Goal: Task Accomplishment & Management: Complete application form

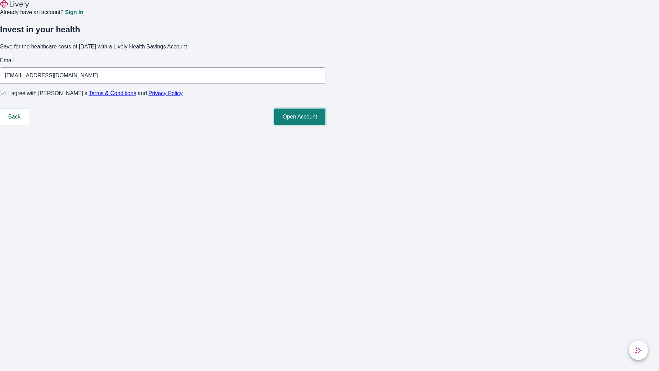
click at [325, 125] on button "Open Account" at bounding box center [299, 116] width 51 height 16
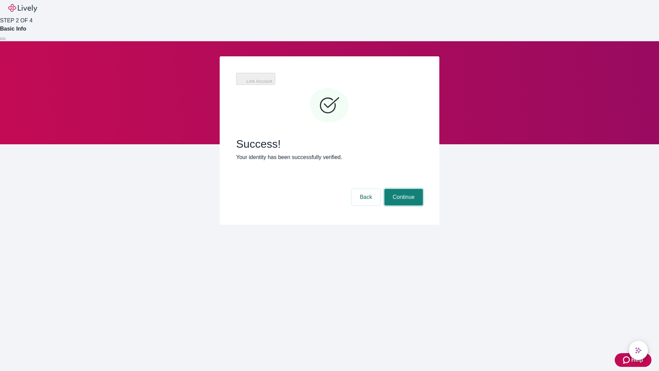
click at [402, 189] on button "Continue" at bounding box center [403, 197] width 38 height 16
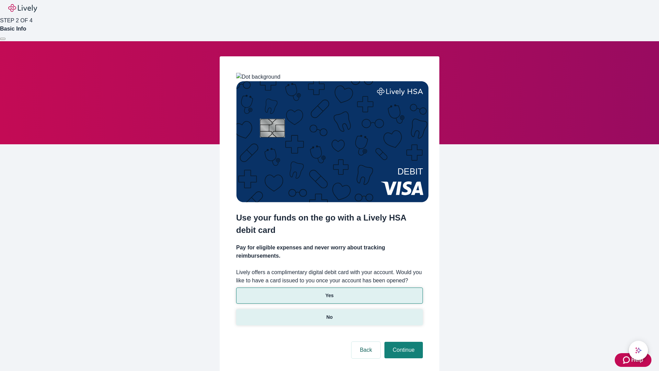
click at [329, 313] on p "No" at bounding box center [329, 316] width 7 height 7
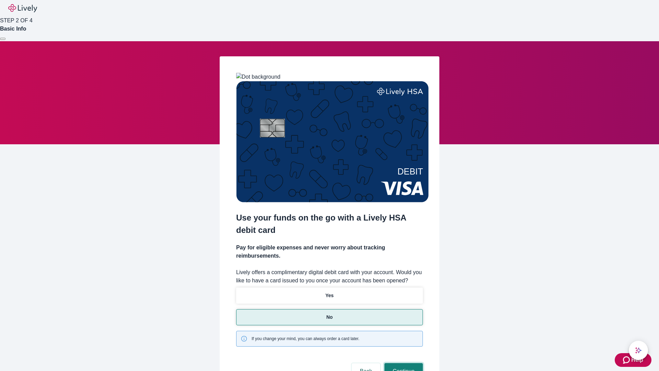
click at [402, 363] on button "Continue" at bounding box center [403, 371] width 38 height 16
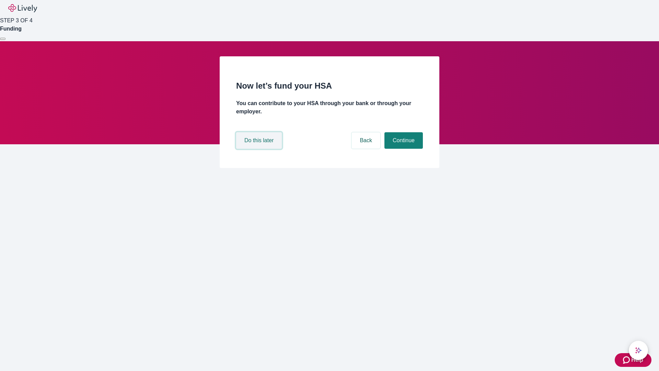
click at [260, 149] on button "Do this later" at bounding box center [259, 140] width 46 height 16
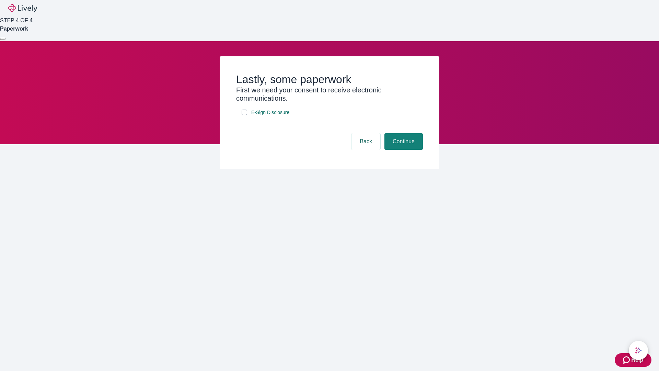
click at [244, 115] on input "E-Sign Disclosure" at bounding box center [244, 111] width 5 height 5
checkbox input "true"
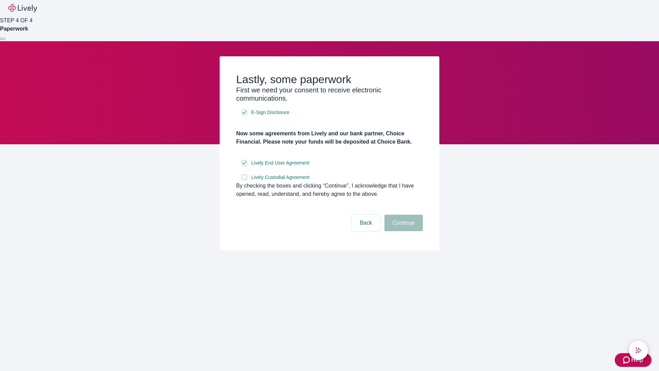
click at [244, 180] on input "Lively Custodial Agreement" at bounding box center [244, 176] width 5 height 5
checkbox input "true"
click at [402, 231] on button "Continue" at bounding box center [403, 222] width 38 height 16
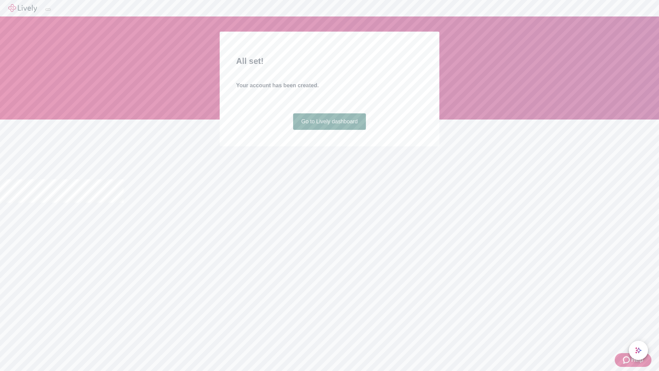
click at [329, 130] on link "Go to Lively dashboard" at bounding box center [329, 121] width 73 height 16
